Goal: Information Seeking & Learning: Check status

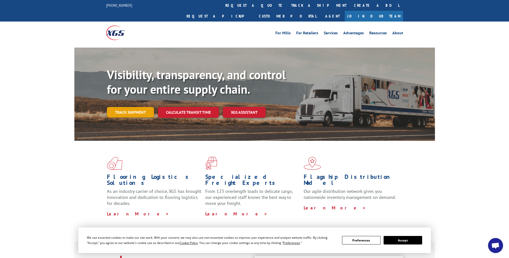
click at [124, 107] on link "Track shipment" at bounding box center [130, 112] width 47 height 11
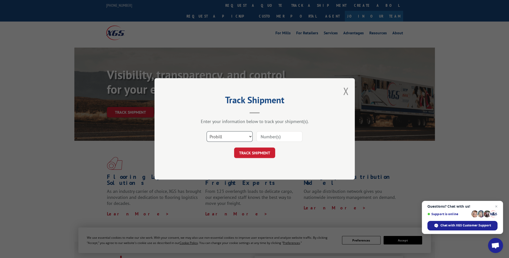
click at [224, 135] on select "Select category... Probill BOL PO" at bounding box center [229, 136] width 46 height 11
select select "bol"
click at [206, 131] on select "Select category... Probill BOL PO" at bounding box center [229, 136] width 46 height 11
click at [270, 137] on input at bounding box center [279, 136] width 46 height 11
type input "1696309139"
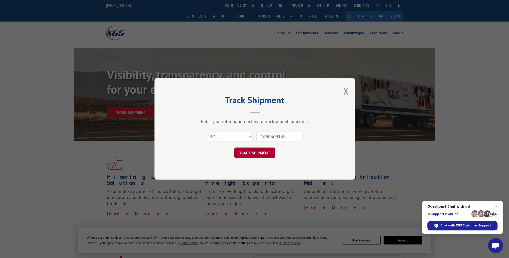
click at [258, 153] on button "TRACK SHIPMENT" at bounding box center [254, 153] width 41 height 11
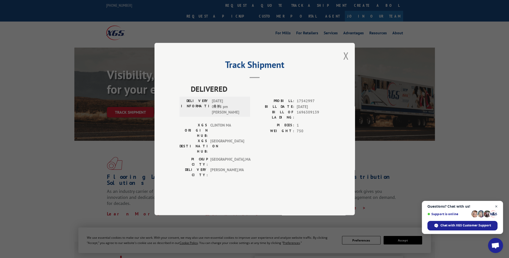
click at [496, 207] on span "Open chat" at bounding box center [496, 206] width 6 height 6
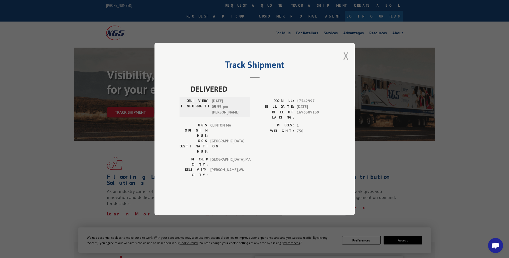
click at [344, 62] on button "Close modal" at bounding box center [346, 55] width 6 height 13
